Goal: Information Seeking & Learning: Learn about a topic

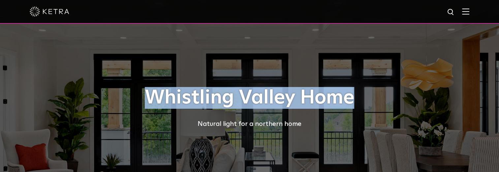
drag, startPoint x: 145, startPoint y: 100, endPoint x: 376, endPoint y: 100, distance: 231.2
click at [376, 100] on h1 "Whistling Valley Home" at bounding box center [250, 98] width 330 height 22
copy h1 "Whistling Valley Home"
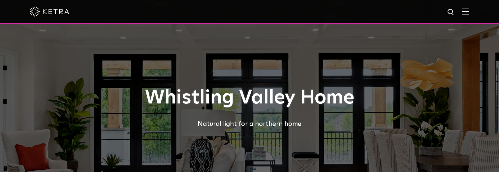
click at [361, 125] on div "Natural light for a northern home" at bounding box center [250, 124] width 330 height 11
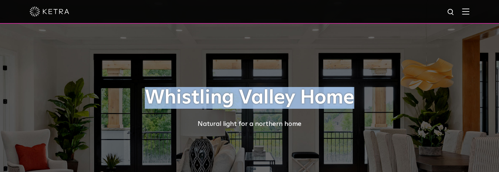
drag, startPoint x: 355, startPoint y: 99, endPoint x: 137, endPoint y: 103, distance: 218.3
click at [137, 103] on h1 "Whistling Valley Home" at bounding box center [250, 98] width 330 height 22
copy h1 "Whistling Valley Home"
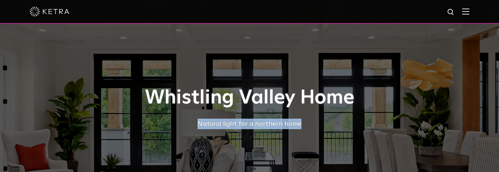
drag, startPoint x: 201, startPoint y: 124, endPoint x: 309, endPoint y: 129, distance: 108.3
click at [309, 129] on div "Natural light for a northern home" at bounding box center [250, 124] width 330 height 11
copy div "Natural light for a northern home"
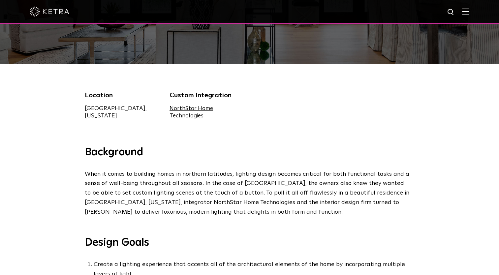
scroll to position [154, 0]
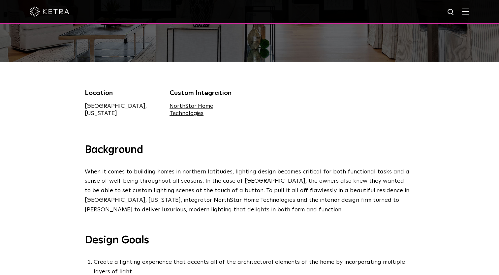
drag, startPoint x: 147, startPoint y: 106, endPoint x: 82, endPoint y: 105, distance: 65.0
click at [82, 105] on div "Location [GEOGRAPHIC_DATA], [US_STATE]" at bounding box center [122, 102] width 85 height 29
copy div "[GEOGRAPHIC_DATA], [US_STATE]"
drag, startPoint x: 168, startPoint y: 105, endPoint x: 207, endPoint y: 123, distance: 43.8
click at [207, 123] on div "Location [GEOGRAPHIC_DATA], [US_STATE] Custom Integration NorthStar Home Techno…" at bounding box center [250, 106] width 340 height 37
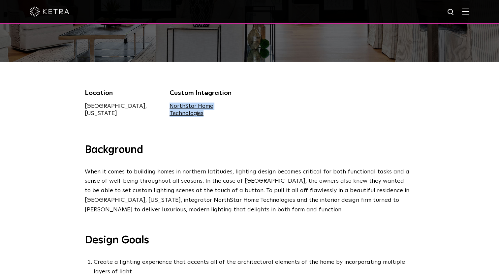
copy link "NorthStar Home Technologies"
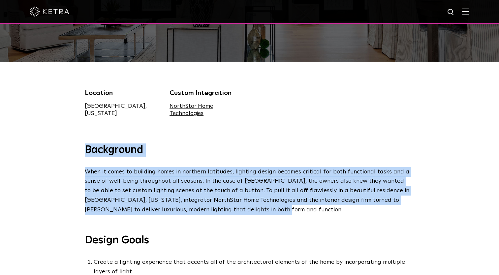
drag, startPoint x: 77, startPoint y: 151, endPoint x: 245, endPoint y: 213, distance: 179.2
click at [245, 172] on div "Background When it comes to building homes in northern latitudes, lighting desi…" at bounding box center [249, 243] width 499 height 201
copy div "Background When it comes to building homes in northern latitudes, lighting desi…"
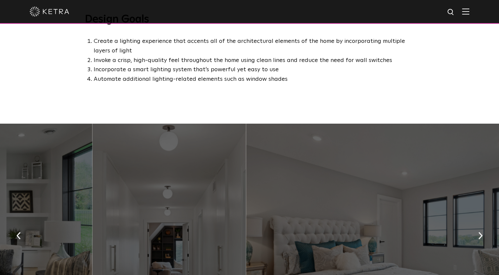
scroll to position [334, 0]
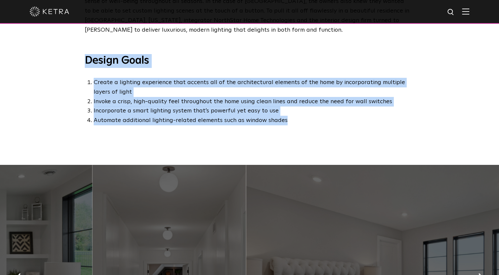
drag, startPoint x: 84, startPoint y: 68, endPoint x: 302, endPoint y: 141, distance: 230.7
click at [302, 141] on div "Background When it comes to building homes in northern latitudes, lighting desi…" at bounding box center [249, 64] width 499 height 201
copy div "Design Goals Create a lighting experience that accents all of the architectural…"
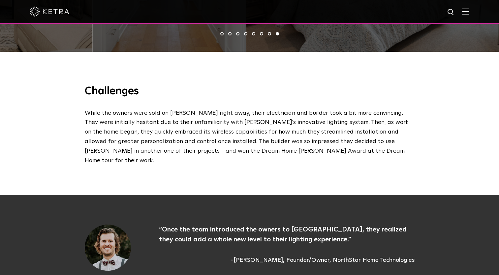
scroll to position [669, 0]
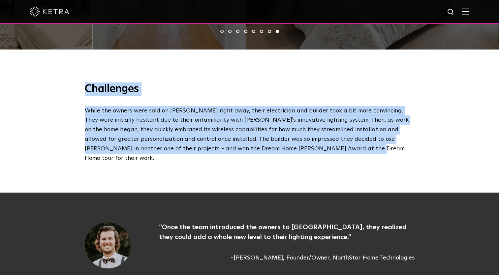
drag, startPoint x: 83, startPoint y: 84, endPoint x: 320, endPoint y: 150, distance: 246.3
click at [320, 150] on div "Challenges While the owners were sold on [PERSON_NAME] right away, their electr…" at bounding box center [249, 122] width 343 height 80
copy div "Challenges While the owners were sold on [PERSON_NAME] right away, their electr…"
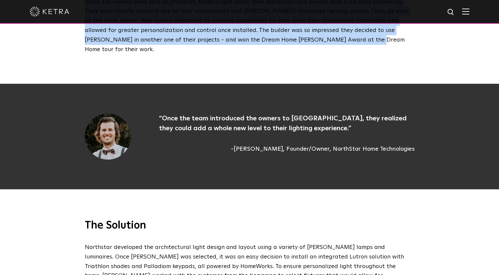
scroll to position [783, 0]
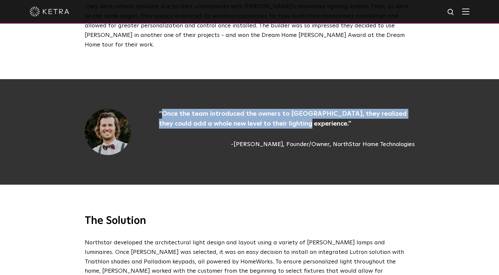
drag, startPoint x: 163, startPoint y: 105, endPoint x: 295, endPoint y: 119, distance: 133.4
click at [295, 119] on p "“Once the team introduced the owners to [GEOGRAPHIC_DATA], they realized they c…" at bounding box center [287, 119] width 256 height 20
copy p "Once the team introduced the owners to [GEOGRAPHIC_DATA], they realized they co…"
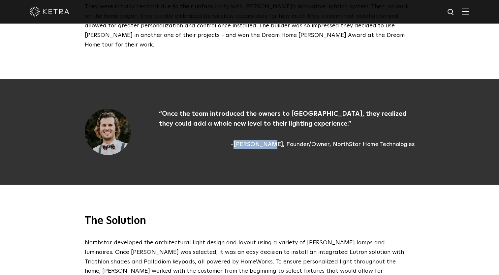
drag, startPoint x: 253, startPoint y: 137, endPoint x: 284, endPoint y: 140, distance: 30.8
click at [284, 140] on span "-[PERSON_NAME], Founder/Owner, NorthStar Home Technologies" at bounding box center [287, 144] width 256 height 9
copy span "[PERSON_NAME]"
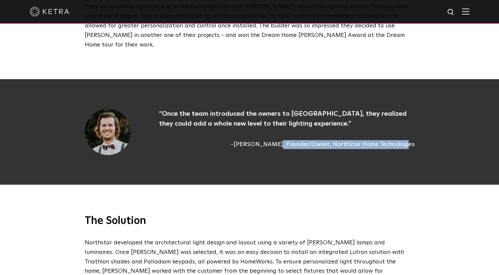
drag, startPoint x: 288, startPoint y: 137, endPoint x: 421, endPoint y: 144, distance: 133.4
click at [421, 144] on div "“Once the team introduced the owners to [GEOGRAPHIC_DATA], they realized they c…" at bounding box center [249, 132] width 343 height 46
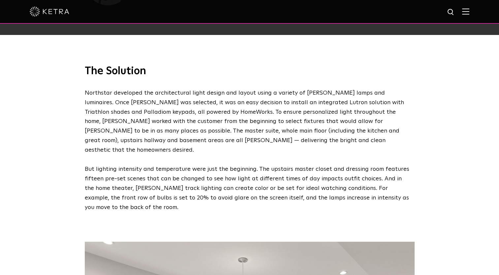
scroll to position [953, 0]
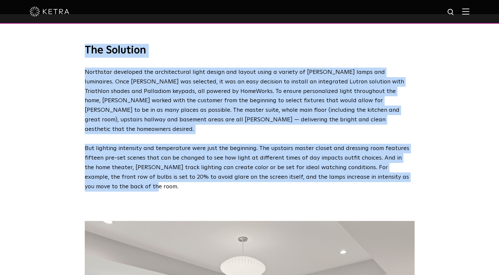
drag, startPoint x: 84, startPoint y: 44, endPoint x: 103, endPoint y: 167, distance: 125.1
click at [103, 167] on div "The Solution Northstar developed the architectural light design and layout usin…" at bounding box center [249, 117] width 343 height 147
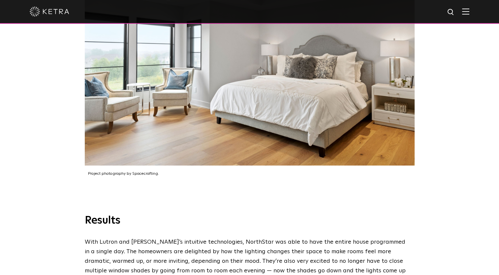
scroll to position [1293, 0]
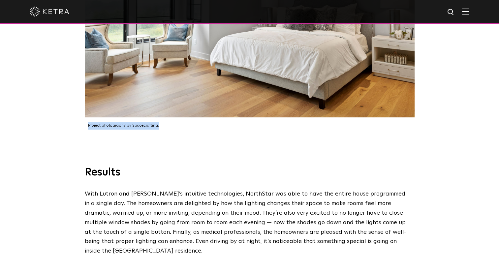
drag, startPoint x: 166, startPoint y: 107, endPoint x: 86, endPoint y: 111, distance: 79.6
click at [86, 117] on div "Project photography by Spacecrafting." at bounding box center [250, 123] width 330 height 12
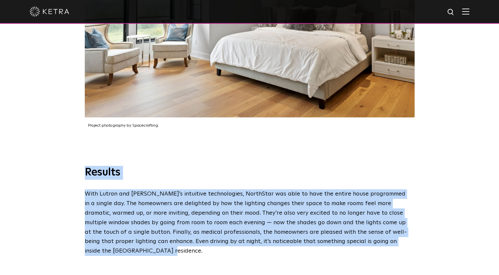
drag, startPoint x: 82, startPoint y: 154, endPoint x: 413, endPoint y: 227, distance: 338.9
click at [413, 172] on div "Results With Lutron and [PERSON_NAME]’s intuitive technologies, NorthStar was a…" at bounding box center [249, 211] width 343 height 90
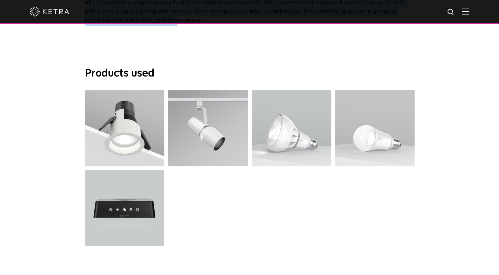
scroll to position [1526, 0]
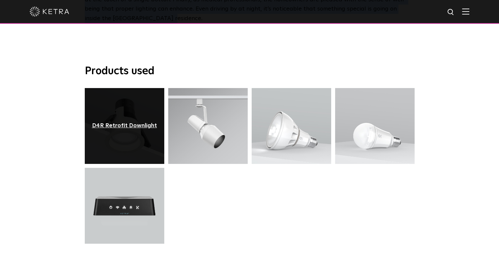
drag, startPoint x: 121, startPoint y: 113, endPoint x: 117, endPoint y: 96, distance: 17.3
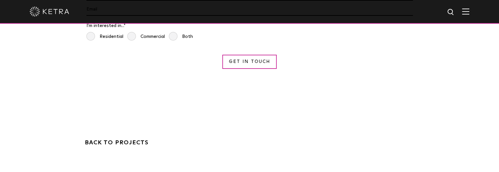
scroll to position [1816, 0]
